Goal: Task Accomplishment & Management: Manage account settings

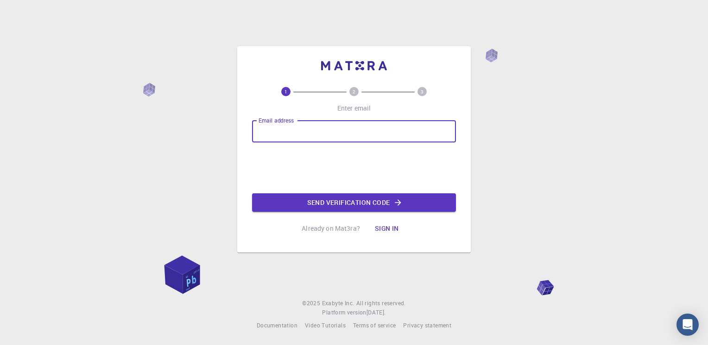
click at [325, 132] on input "Email address" at bounding box center [354, 131] width 204 height 22
type input "o"
type input "H"
click at [306, 139] on input "hassani29" at bounding box center [354, 131] width 204 height 22
click at [308, 131] on input "hassani29" at bounding box center [354, 131] width 204 height 22
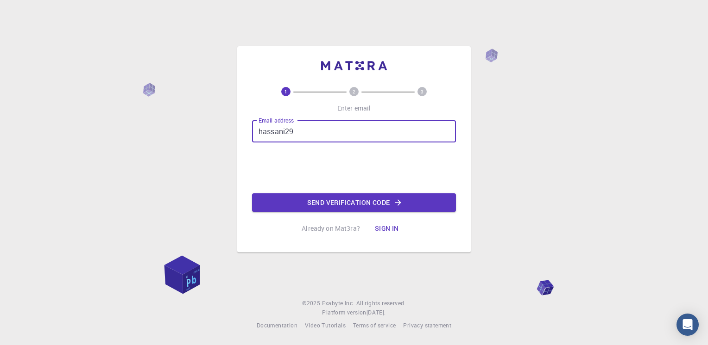
click at [307, 131] on input "hassani29" at bounding box center [354, 131] width 204 height 22
click at [382, 127] on input "hassaniabdellah29@" at bounding box center [354, 131] width 204 height 22
type input "[EMAIL_ADDRESS][DOMAIN_NAME]"
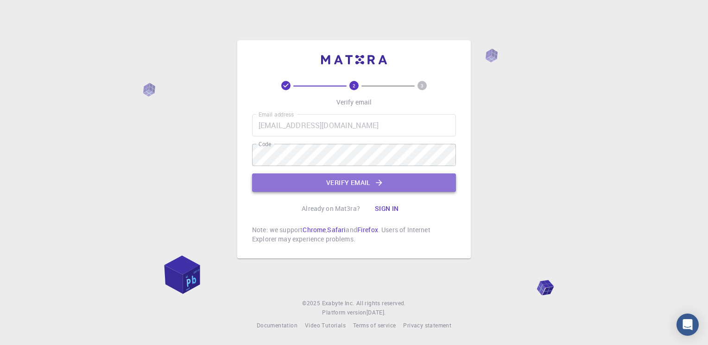
click at [376, 181] on icon "button" at bounding box center [378, 182] width 9 height 9
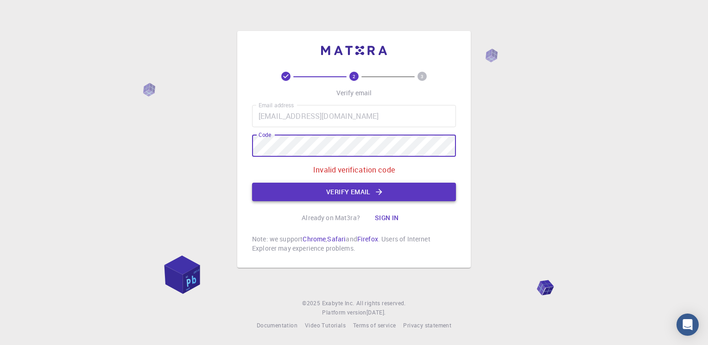
click at [330, 199] on button "Verify email" at bounding box center [354, 192] width 204 height 19
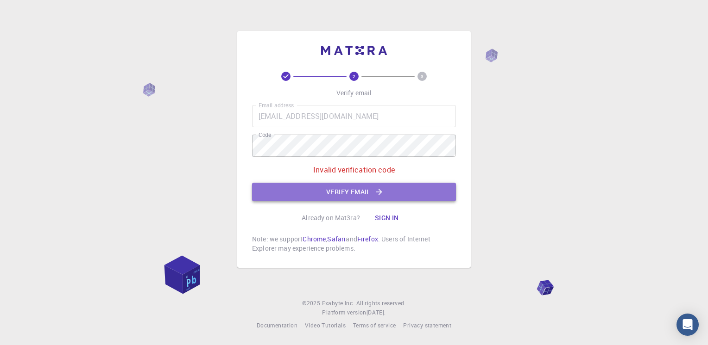
click at [386, 187] on button "Verify email" at bounding box center [354, 192] width 204 height 19
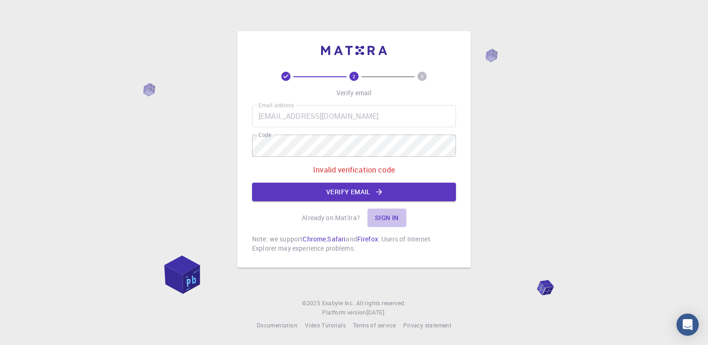
click at [390, 216] on button "Sign in" at bounding box center [386, 218] width 39 height 19
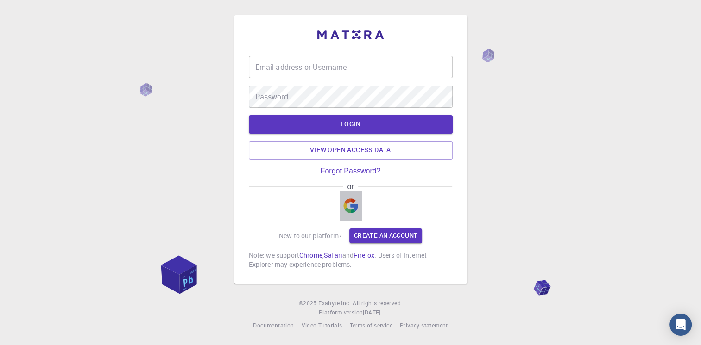
click at [349, 205] on img "button" at bounding box center [350, 206] width 15 height 15
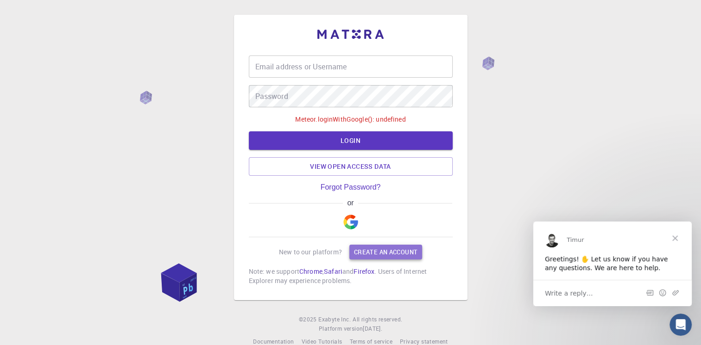
click at [389, 253] on link "Create an account" at bounding box center [385, 252] width 73 height 15
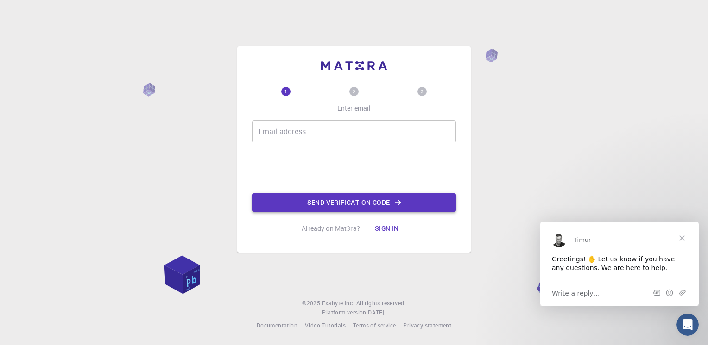
click at [333, 203] on button "Send verification code" at bounding box center [354, 203] width 204 height 19
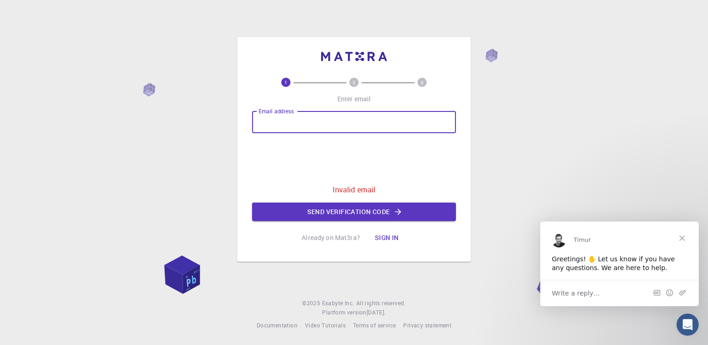
click at [313, 119] on input "Email address" at bounding box center [354, 122] width 204 height 22
type input "662930"
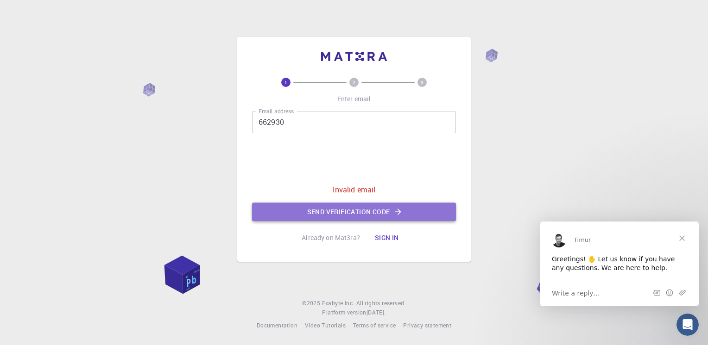
click at [311, 209] on button "Send verification code" at bounding box center [354, 212] width 204 height 19
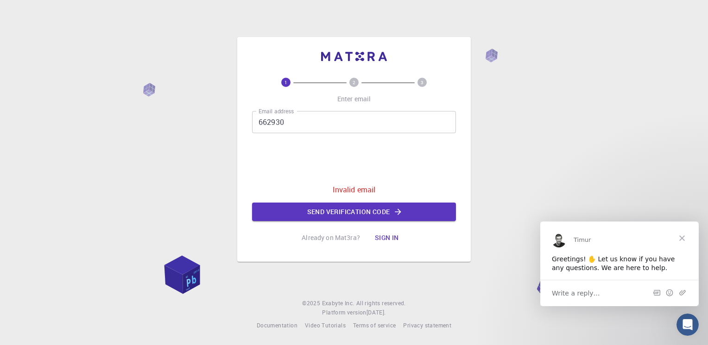
click at [385, 239] on button "Sign in" at bounding box center [386, 238] width 39 height 19
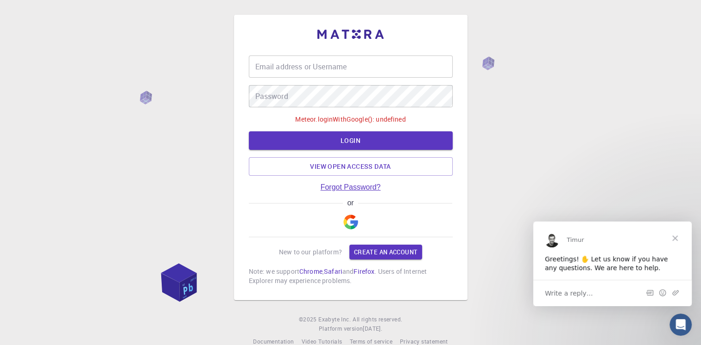
click at [356, 186] on link "Forgot Password?" at bounding box center [350, 187] width 60 height 8
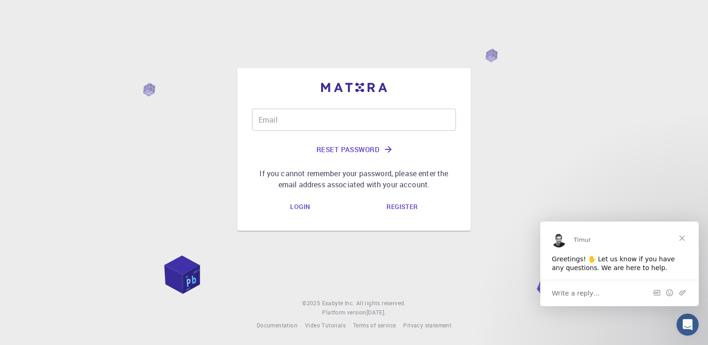
click at [338, 152] on button "Reset Password" at bounding box center [354, 149] width 204 height 22
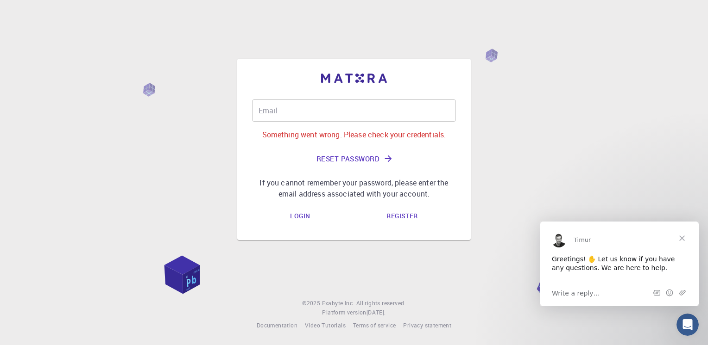
click at [395, 215] on link "Register" at bounding box center [402, 216] width 46 height 19
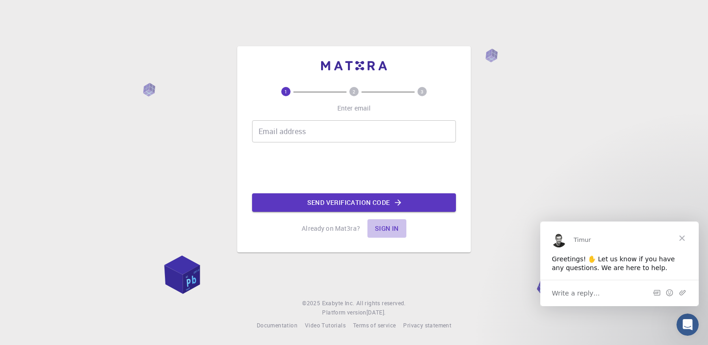
click at [395, 231] on button "Sign in" at bounding box center [386, 229] width 39 height 19
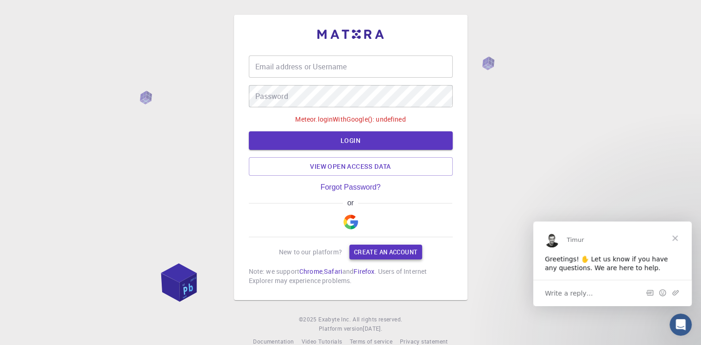
click at [378, 252] on link "Create an account" at bounding box center [385, 252] width 73 height 15
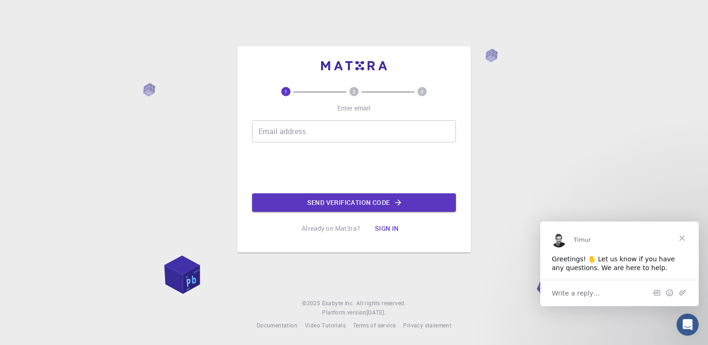
click at [388, 226] on button "Sign in" at bounding box center [386, 229] width 39 height 19
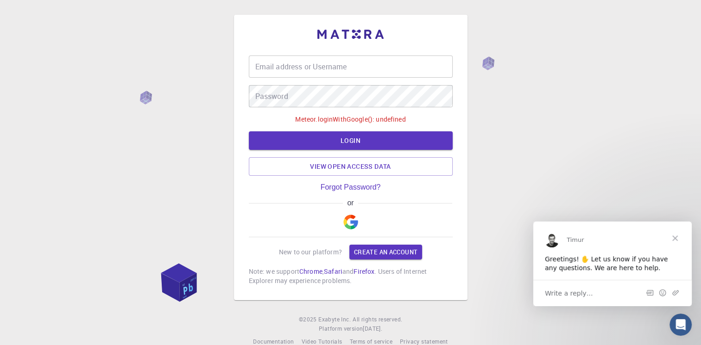
click at [293, 62] on input "Email address or Username" at bounding box center [351, 67] width 204 height 22
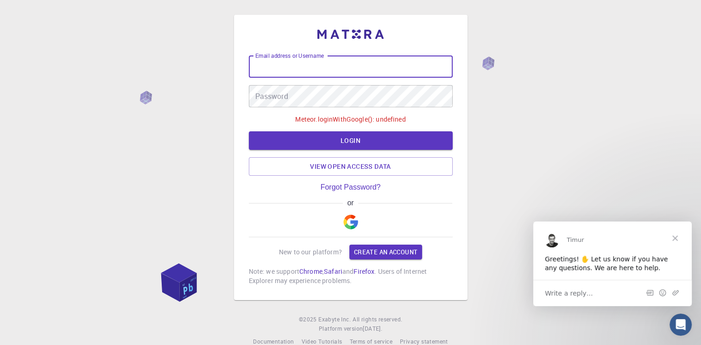
type input "[EMAIL_ADDRESS][DOMAIN_NAME]"
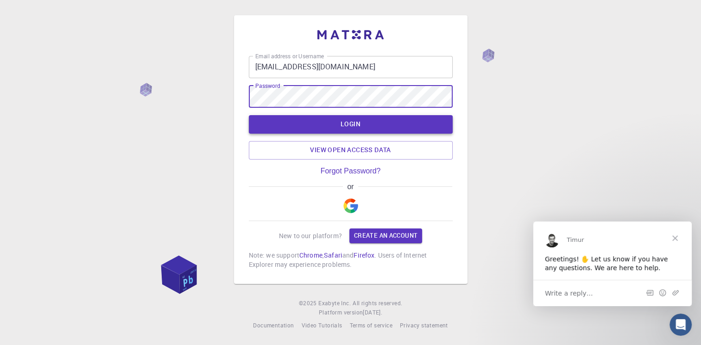
click at [373, 119] on button "LOGIN" at bounding box center [351, 124] width 204 height 19
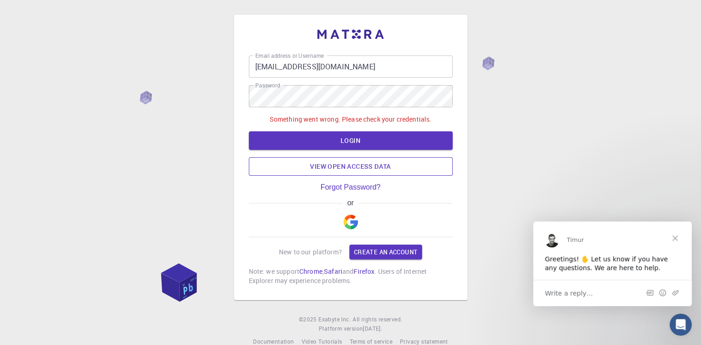
click at [300, 171] on link "View open access data" at bounding box center [351, 166] width 204 height 19
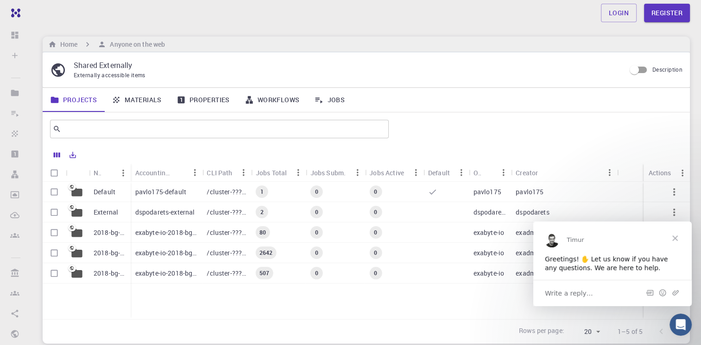
click at [675, 237] on span "Close" at bounding box center [674, 237] width 33 height 33
